Goal: Task Accomplishment & Management: Manage account settings

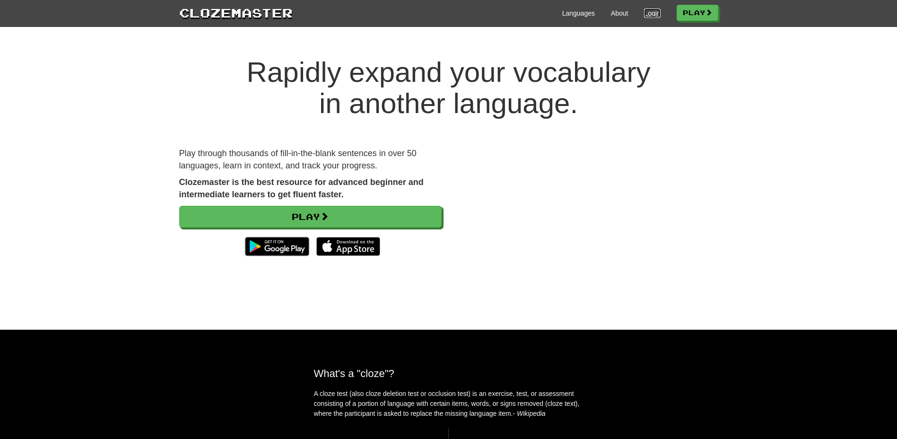
click at [652, 16] on link "Login" at bounding box center [652, 13] width 16 height 9
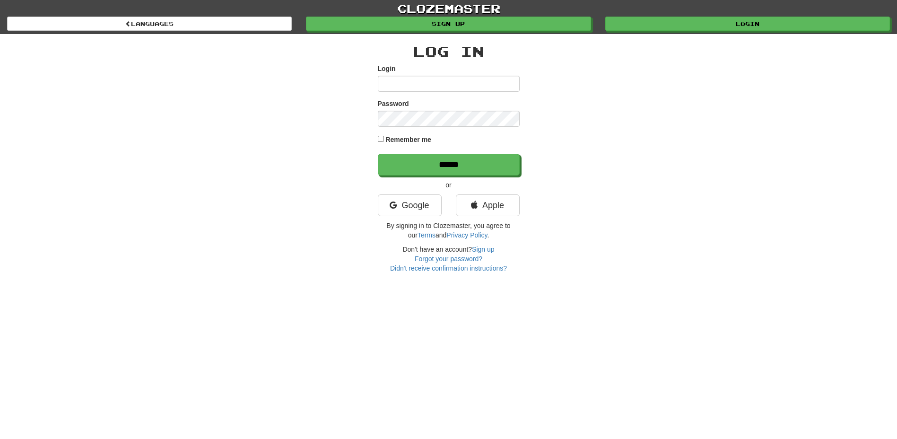
click at [446, 82] on input "Login" at bounding box center [449, 84] width 142 height 16
type input "**********"
click at [378, 154] on input "******" at bounding box center [449, 165] width 142 height 22
